Goal: Communication & Community: Answer question/provide support

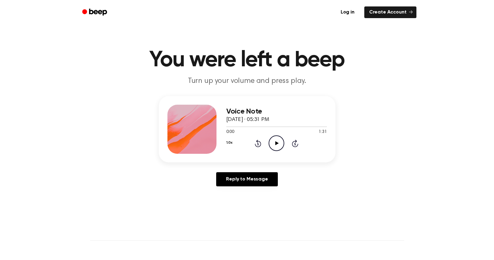
click at [277, 145] on icon "Play Audio" at bounding box center [277, 143] width 16 height 16
click at [259, 143] on icon "Rewind 5 seconds" at bounding box center [257, 143] width 7 height 8
click at [256, 146] on icon at bounding box center [258, 143] width 6 height 7
click at [258, 143] on icon at bounding box center [258, 144] width 2 height 2
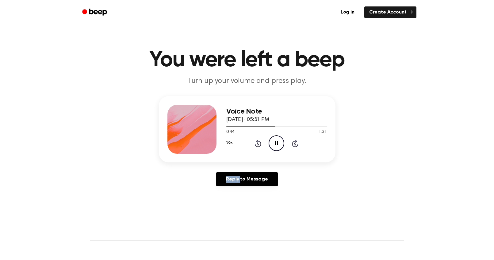
click at [258, 143] on icon at bounding box center [258, 144] width 2 height 2
click at [279, 145] on icon "Play Audio" at bounding box center [277, 143] width 16 height 16
click at [279, 143] on icon "Pause Audio" at bounding box center [277, 143] width 16 height 16
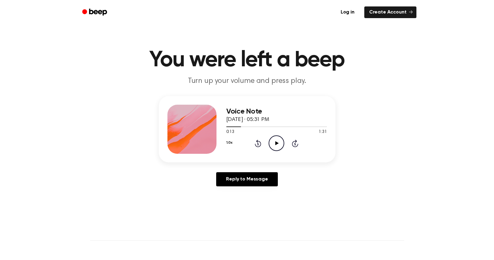
click at [279, 140] on icon "Play Audio" at bounding box center [277, 143] width 16 height 16
click at [259, 145] on icon "Rewind 5 seconds" at bounding box center [257, 143] width 7 height 8
click at [255, 139] on div "1.0x Rewind 5 seconds Pause Audio Skip 5 seconds" at bounding box center [276, 143] width 101 height 16
click at [257, 140] on icon at bounding box center [258, 143] width 6 height 7
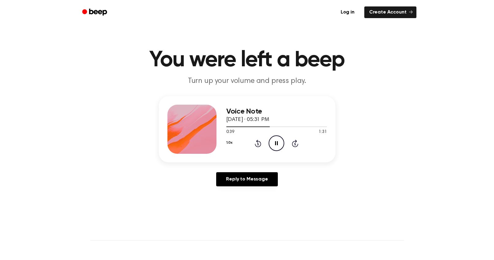
click at [257, 142] on icon at bounding box center [258, 143] width 6 height 7
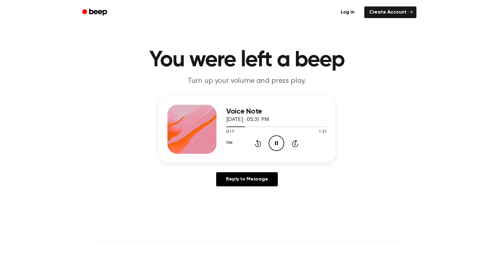
click at [257, 142] on icon at bounding box center [258, 143] width 6 height 7
click at [257, 141] on icon at bounding box center [258, 143] width 6 height 7
click at [275, 142] on icon "Pause Audio" at bounding box center [277, 143] width 16 height 16
click at [278, 143] on icon "Play Audio" at bounding box center [277, 143] width 16 height 16
click at [257, 144] on icon "Rewind 5 seconds" at bounding box center [257, 143] width 7 height 8
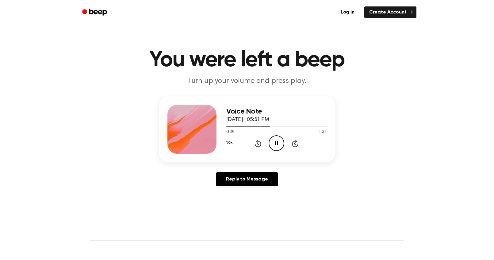
click at [257, 144] on icon "Rewind 5 seconds" at bounding box center [257, 143] width 7 height 8
click at [259, 142] on icon at bounding box center [258, 143] width 6 height 7
click at [258, 143] on icon at bounding box center [258, 144] width 2 height 2
click at [258, 143] on icon "Rewind 5 seconds" at bounding box center [257, 143] width 7 height 8
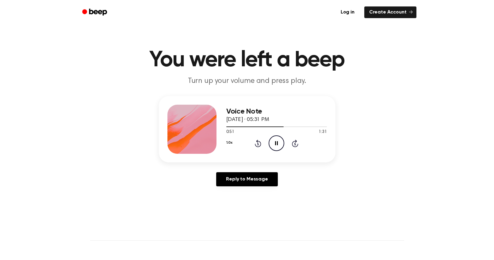
click at [258, 143] on icon "Rewind 5 seconds" at bounding box center [257, 143] width 7 height 8
click at [256, 145] on icon "Rewind 5 seconds" at bounding box center [257, 143] width 7 height 8
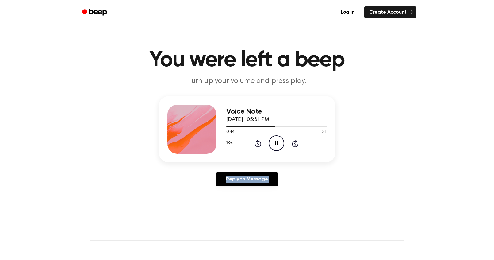
click at [256, 145] on icon "Rewind 5 seconds" at bounding box center [257, 143] width 7 height 8
click at [278, 143] on icon "Pause Audio" at bounding box center [277, 143] width 16 height 16
click at [259, 143] on icon "Rewind 5 seconds" at bounding box center [257, 143] width 7 height 8
click at [274, 143] on icon "Play Audio" at bounding box center [277, 143] width 16 height 16
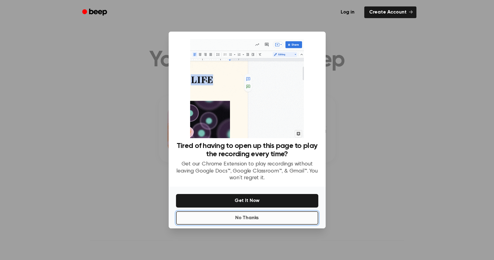
click at [267, 215] on button "No Thanks" at bounding box center [247, 217] width 142 height 13
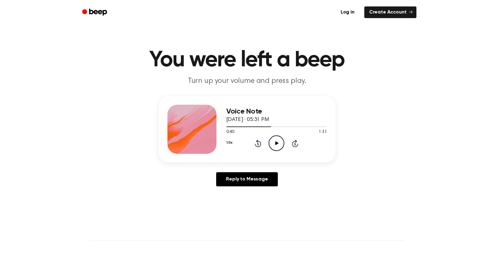
click at [259, 145] on icon "Rewind 5 seconds" at bounding box center [257, 143] width 7 height 8
click at [274, 143] on icon "Play Audio" at bounding box center [277, 143] width 16 height 16
click at [275, 142] on icon "Pause Audio" at bounding box center [277, 143] width 16 height 16
click at [257, 143] on icon "Rewind 5 seconds" at bounding box center [257, 143] width 7 height 8
click at [277, 144] on icon "Play Audio" at bounding box center [277, 143] width 16 height 16
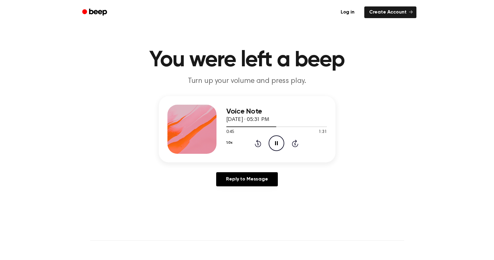
click at [275, 143] on icon at bounding box center [276, 143] width 3 height 4
click at [258, 143] on icon at bounding box center [258, 144] width 2 height 2
click at [277, 143] on icon at bounding box center [276, 143] width 3 height 4
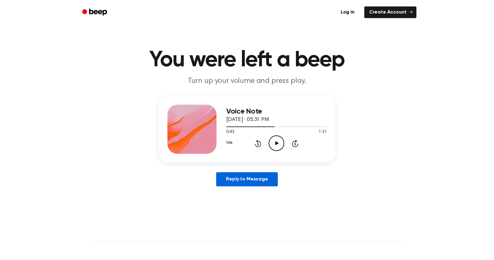
click at [238, 182] on link "Reply to Message" at bounding box center [246, 179] width 61 height 14
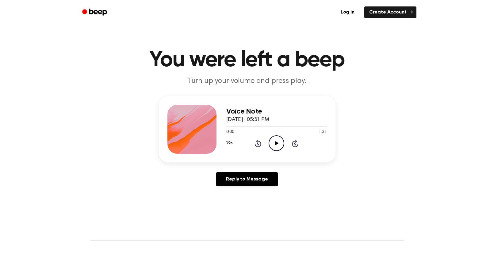
click at [275, 145] on icon "Play Audio" at bounding box center [277, 143] width 16 height 16
click at [293, 143] on icon "Skip 5 seconds" at bounding box center [295, 143] width 7 height 8
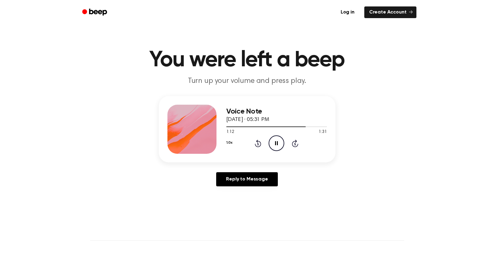
click at [256, 138] on div "1.0x Rewind 5 seconds Pause Audio Skip 5 seconds" at bounding box center [276, 143] width 101 height 16
click at [256, 142] on icon "Rewind 5 seconds" at bounding box center [257, 143] width 7 height 8
click at [257, 143] on icon "Rewind 5 seconds" at bounding box center [257, 143] width 7 height 8
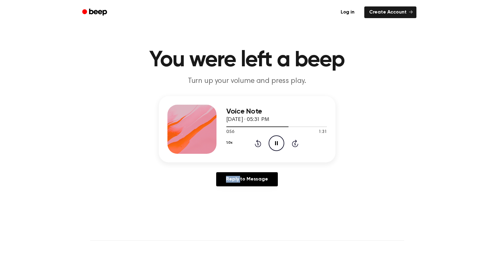
click at [257, 143] on icon "Rewind 5 seconds" at bounding box center [257, 143] width 7 height 8
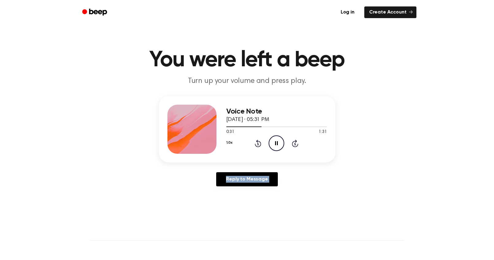
click at [257, 143] on icon "Rewind 5 seconds" at bounding box center [257, 143] width 7 height 8
click at [280, 142] on icon "Pause Audio" at bounding box center [277, 143] width 16 height 16
click at [273, 142] on icon "Play Audio" at bounding box center [277, 143] width 16 height 16
click at [278, 147] on icon "Pause Audio" at bounding box center [277, 143] width 16 height 16
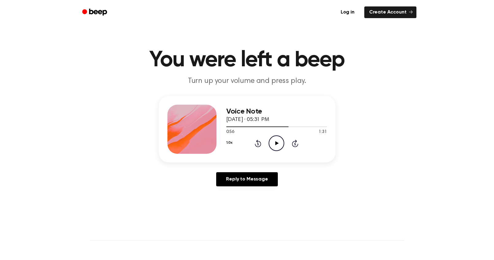
click at [256, 143] on icon "Rewind 5 seconds" at bounding box center [257, 143] width 7 height 8
click at [278, 144] on icon "Play Audio" at bounding box center [277, 143] width 16 height 16
click at [258, 144] on icon "Rewind 5 seconds" at bounding box center [257, 143] width 7 height 8
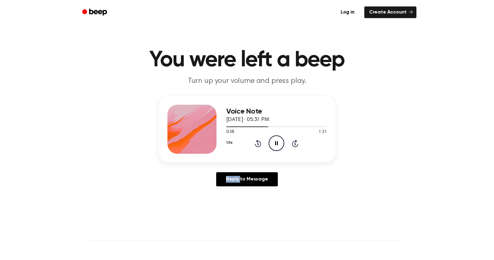
click at [258, 144] on icon "Rewind 5 seconds" at bounding box center [257, 143] width 7 height 8
click at [258, 145] on icon "Rewind 5 seconds" at bounding box center [257, 143] width 7 height 8
click at [258, 143] on icon "Rewind 5 seconds" at bounding box center [257, 143] width 7 height 8
click at [258, 143] on icon at bounding box center [258, 144] width 2 height 2
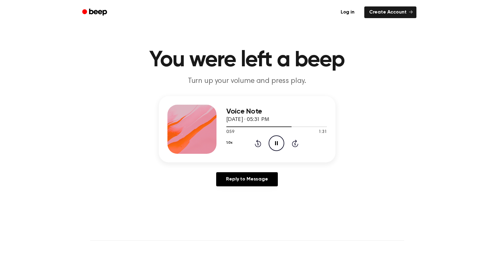
click at [258, 143] on icon at bounding box center [258, 144] width 2 height 2
click at [258, 144] on icon at bounding box center [258, 144] width 2 height 2
click at [259, 143] on icon "Rewind 5 seconds" at bounding box center [257, 143] width 7 height 8
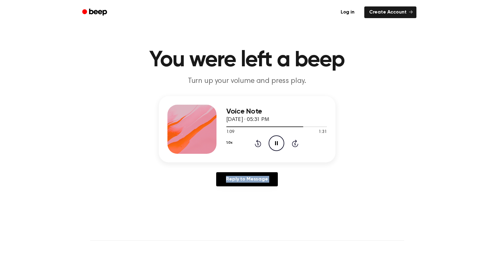
click at [259, 143] on icon "Rewind 5 seconds" at bounding box center [257, 143] width 7 height 8
drag, startPoint x: 324, startPoint y: 127, endPoint x: 268, endPoint y: 126, distance: 55.8
click at [268, 126] on div at bounding box center [276, 126] width 101 height 5
click at [275, 144] on icon "Play Audio" at bounding box center [277, 143] width 16 height 16
click at [296, 143] on icon "Skip 5 seconds" at bounding box center [295, 143] width 7 height 8
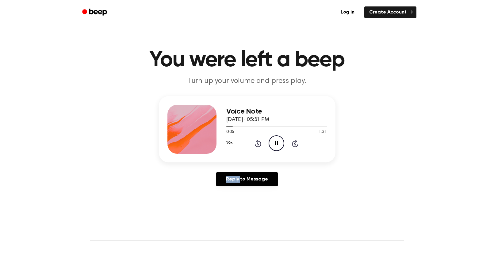
click at [296, 143] on icon "Skip 5 seconds" at bounding box center [295, 143] width 7 height 8
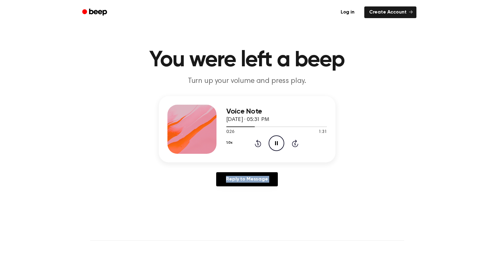
click at [296, 143] on icon "Skip 5 seconds" at bounding box center [295, 143] width 7 height 8
click at [256, 144] on icon "Rewind 5 seconds" at bounding box center [257, 143] width 7 height 8
click at [279, 143] on icon "Pause Audio" at bounding box center [277, 143] width 16 height 16
click at [277, 138] on icon "Play Audio" at bounding box center [277, 143] width 16 height 16
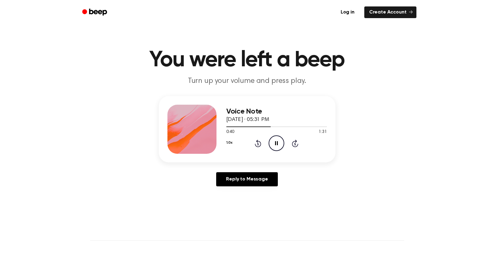
click at [258, 144] on icon "Rewind 5 seconds" at bounding box center [257, 143] width 7 height 8
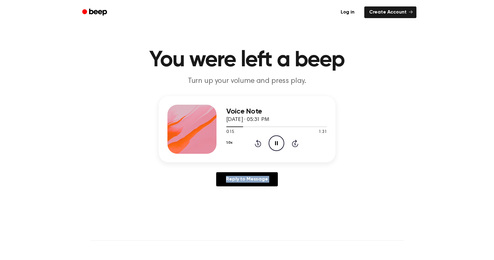
click at [258, 144] on icon "Rewind 5 seconds" at bounding box center [257, 143] width 7 height 8
click at [275, 144] on icon "Pause Audio" at bounding box center [277, 143] width 16 height 16
click at [261, 141] on icon "Rewind 5 seconds" at bounding box center [257, 143] width 7 height 8
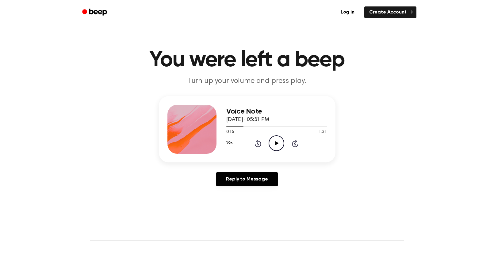
click at [275, 142] on icon "Play Audio" at bounding box center [277, 143] width 16 height 16
click at [275, 144] on icon at bounding box center [276, 143] width 3 height 4
click at [273, 139] on icon "Play Audio" at bounding box center [277, 143] width 16 height 16
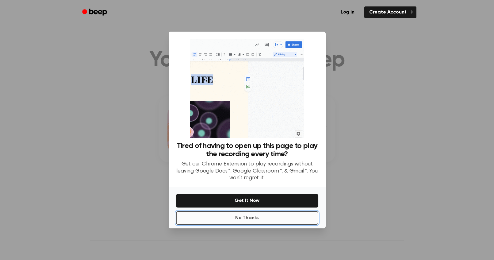
click at [251, 217] on button "No Thanks" at bounding box center [247, 217] width 142 height 13
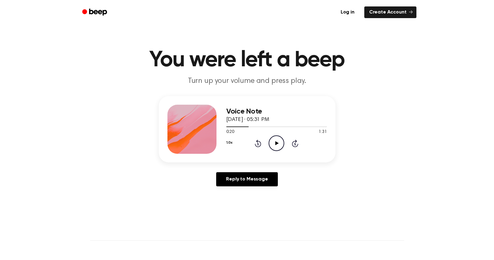
click at [277, 142] on icon "Play Audio" at bounding box center [277, 143] width 16 height 16
click at [275, 145] on icon "Pause Audio" at bounding box center [277, 143] width 16 height 16
click at [280, 141] on icon "Play Audio" at bounding box center [277, 143] width 16 height 16
click at [274, 143] on icon "Pause Audio" at bounding box center [277, 143] width 16 height 16
click at [260, 145] on icon at bounding box center [258, 143] width 6 height 7
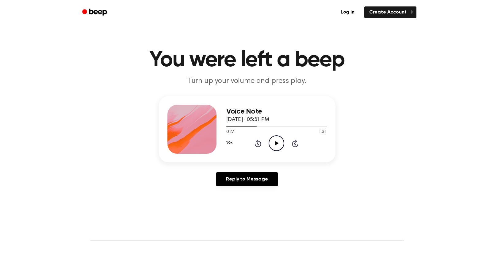
click at [278, 145] on icon "Play Audio" at bounding box center [277, 143] width 16 height 16
click at [278, 145] on icon at bounding box center [276, 143] width 3 height 4
click at [275, 147] on icon "Play Audio" at bounding box center [277, 143] width 16 height 16
click at [279, 144] on icon "Pause Audio" at bounding box center [277, 143] width 16 height 16
click at [259, 142] on icon "Rewind 5 seconds" at bounding box center [257, 143] width 7 height 8
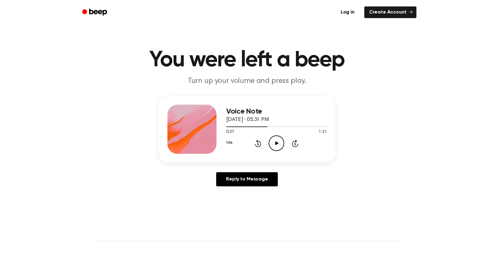
click at [275, 142] on icon "Play Audio" at bounding box center [277, 143] width 16 height 16
click at [279, 147] on icon "Pause Audio" at bounding box center [277, 143] width 16 height 16
click at [258, 144] on icon "Rewind 5 seconds" at bounding box center [257, 143] width 7 height 8
click at [276, 141] on icon at bounding box center [276, 143] width 3 height 4
click at [259, 142] on icon "Rewind 5 seconds" at bounding box center [257, 143] width 7 height 8
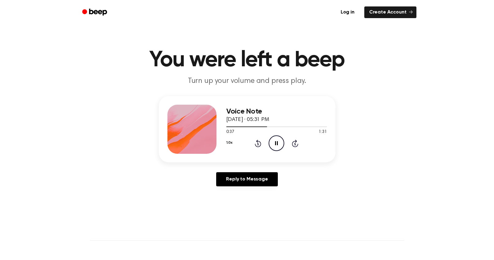
click at [279, 143] on icon "Pause Audio" at bounding box center [277, 143] width 16 height 16
click at [275, 143] on icon "Play Audio" at bounding box center [277, 143] width 16 height 16
click at [277, 143] on icon "Pause Audio" at bounding box center [277, 143] width 16 height 16
click at [279, 142] on icon "Play Audio" at bounding box center [277, 143] width 16 height 16
click at [275, 145] on icon at bounding box center [276, 143] width 3 height 4
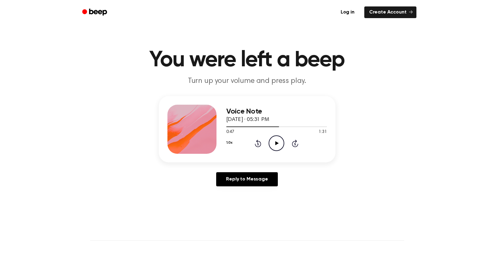
click at [258, 143] on icon "Rewind 5 seconds" at bounding box center [257, 143] width 7 height 8
click at [273, 142] on icon "Play Audio" at bounding box center [277, 143] width 16 height 16
click at [275, 144] on icon at bounding box center [276, 143] width 3 height 4
click at [257, 143] on icon "Rewind 5 seconds" at bounding box center [257, 143] width 7 height 8
click at [275, 143] on icon "Play Audio" at bounding box center [277, 143] width 16 height 16
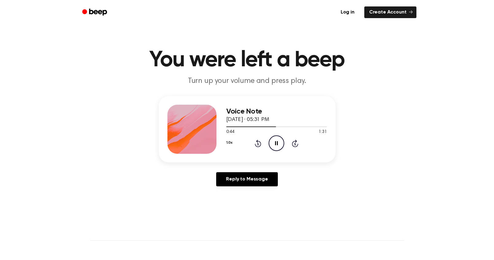
click at [276, 144] on icon at bounding box center [276, 143] width 3 height 4
click at [279, 147] on icon "Play Audio" at bounding box center [277, 143] width 16 height 16
click at [279, 146] on icon "Pause Audio" at bounding box center [277, 143] width 16 height 16
click at [257, 143] on icon "Rewind 5 seconds" at bounding box center [257, 143] width 7 height 8
click at [277, 142] on icon "Play Audio" at bounding box center [277, 143] width 16 height 16
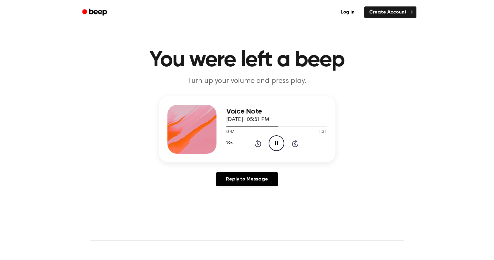
click at [277, 142] on icon at bounding box center [276, 143] width 3 height 4
click at [280, 141] on icon "Play Audio" at bounding box center [277, 143] width 16 height 16
click at [391, 123] on div "Voice Note [DATE] · 05:31 PM 1:31 1:31 Your browser does not support the [objec…" at bounding box center [246, 143] width 479 height 95
click at [402, 105] on div "Voice Note [DATE] · 05:31 PM 1:31 1:31 Your browser does not support the [objec…" at bounding box center [246, 143] width 479 height 95
